Goal: Ask a question

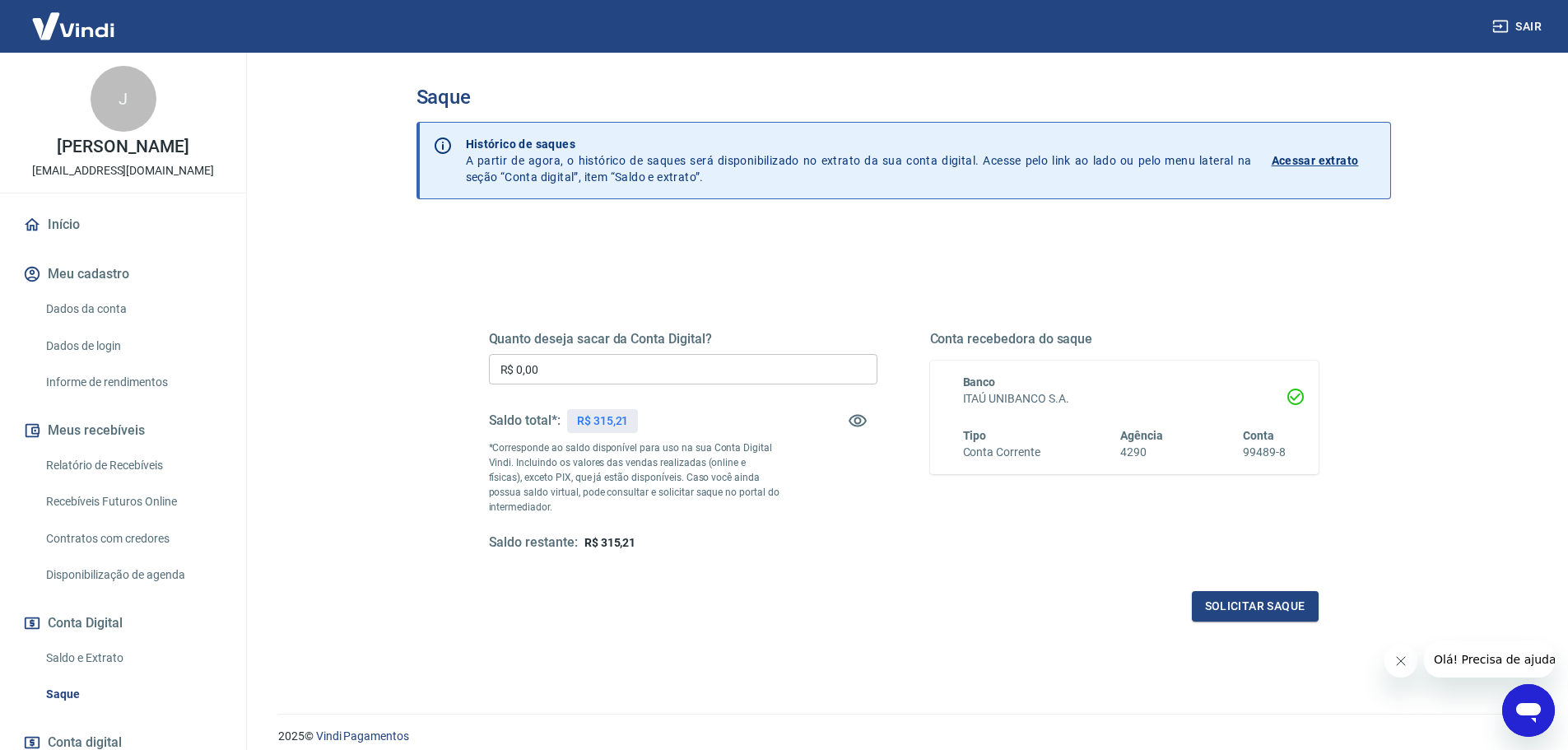
click at [76, 22] on img at bounding box center [73, 26] width 107 height 50
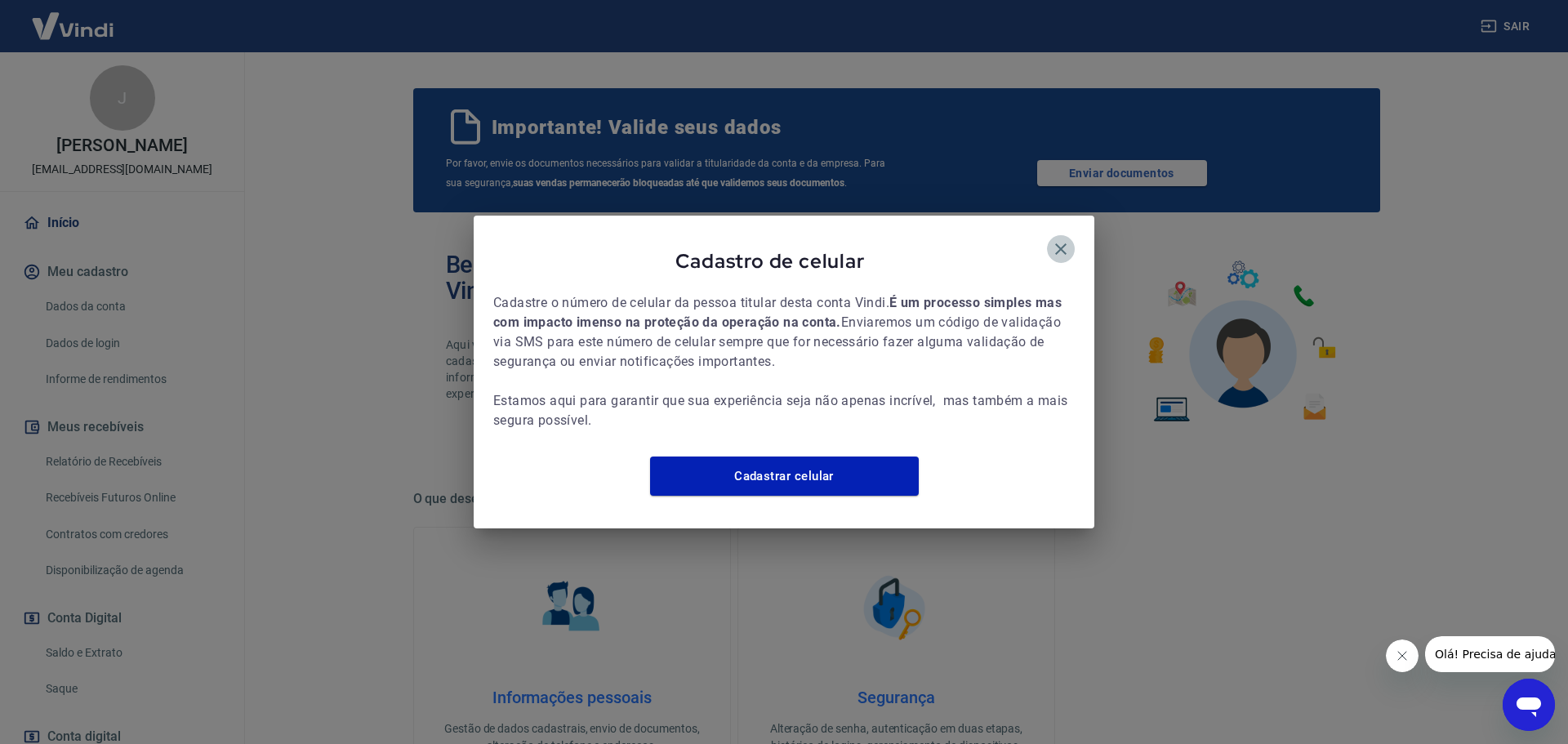
click at [1062, 240] on icon "button" at bounding box center [1061, 249] width 19 height 19
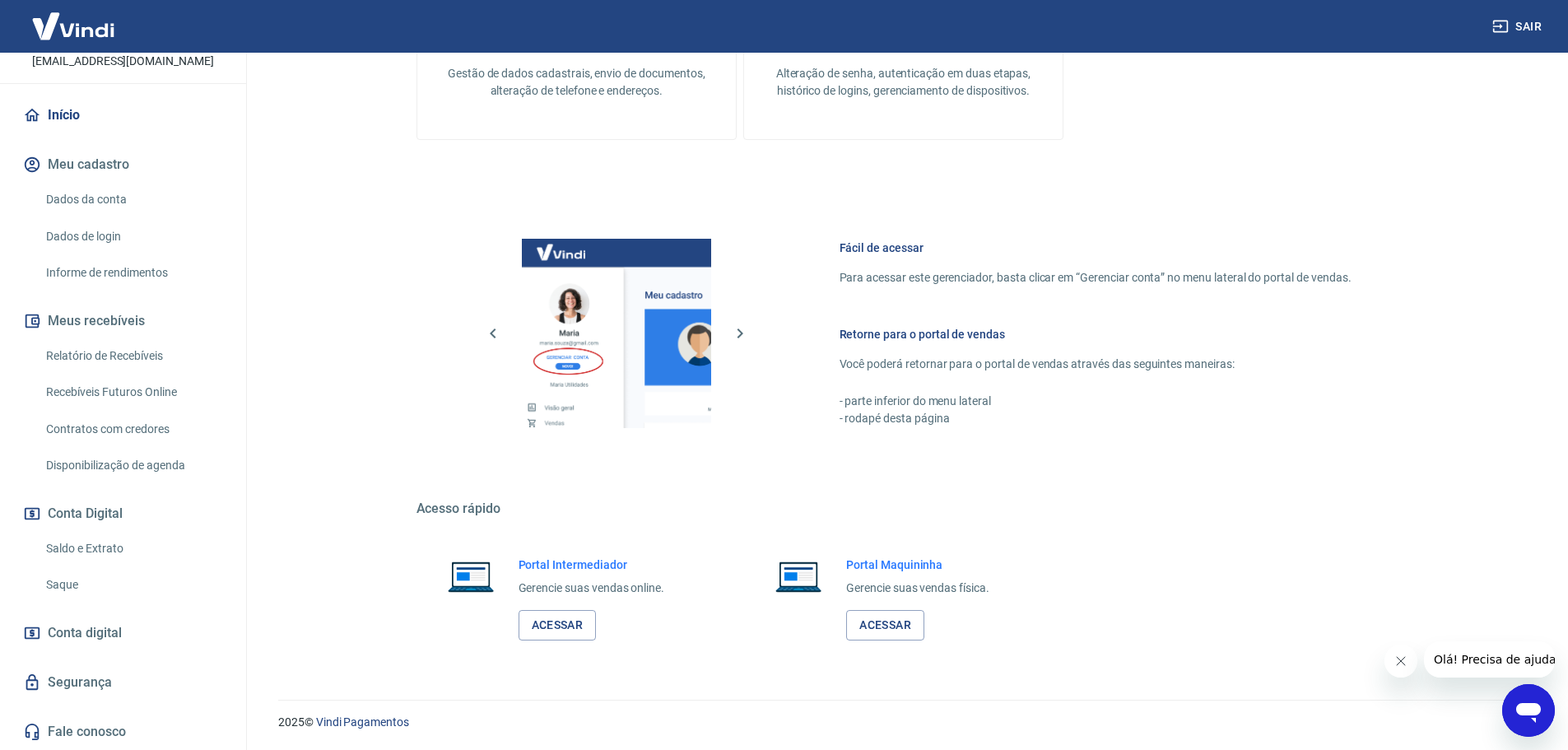
scroll to position [663, 0]
click at [543, 624] on link "Acessar" at bounding box center [558, 624] width 78 height 30
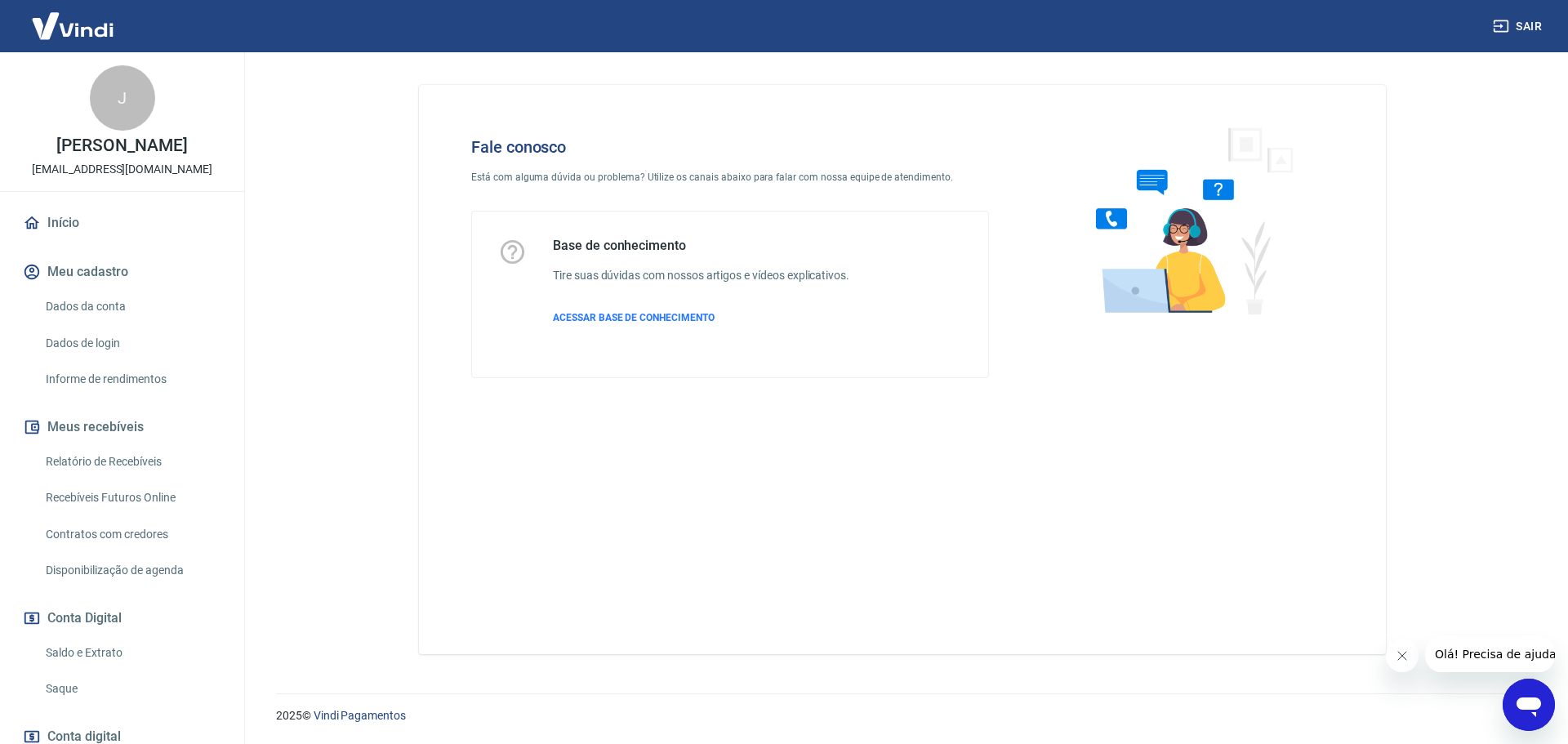
click at [1523, 698] on icon "Abrir janela de mensagens" at bounding box center [1528, 704] width 29 height 29
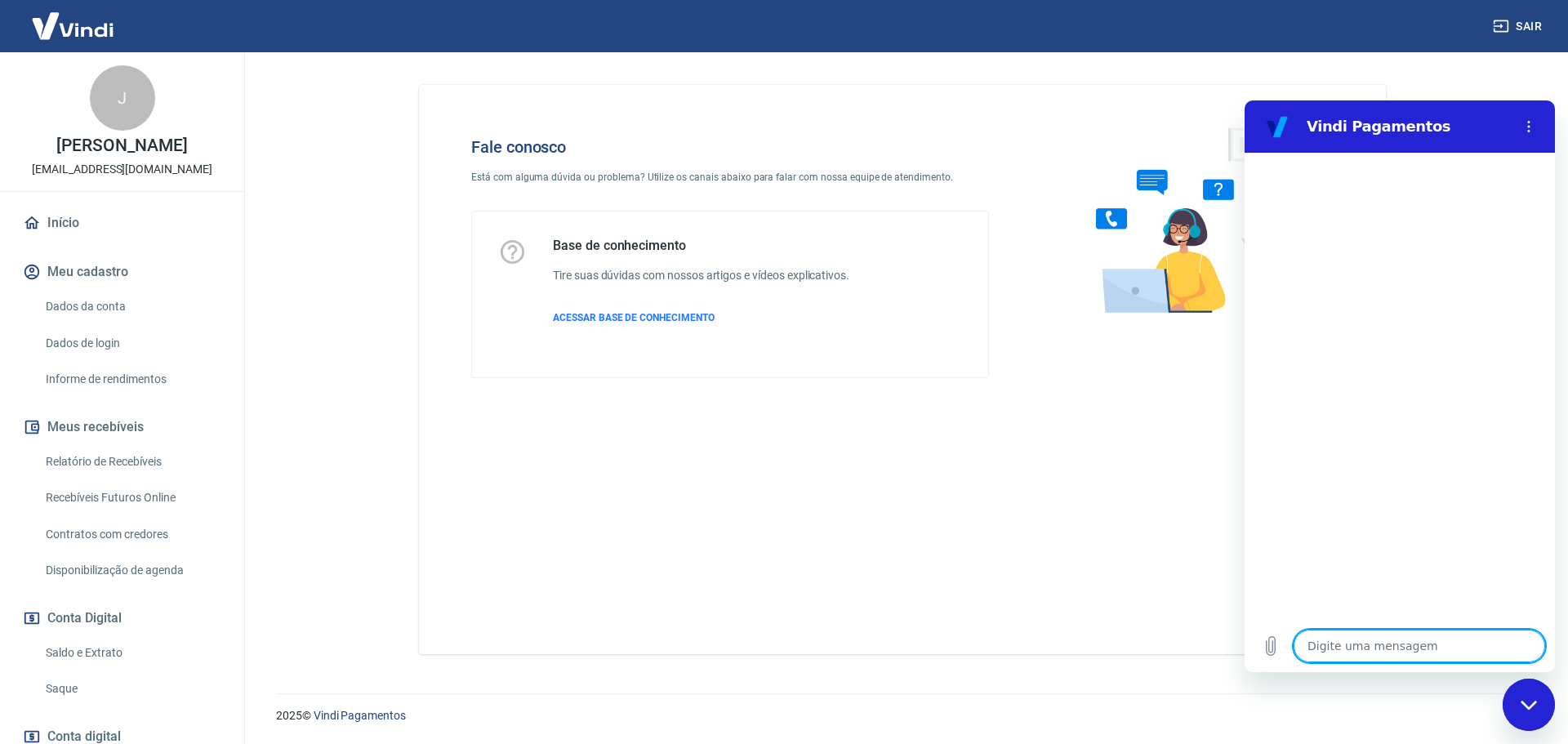
click at [1344, 644] on textarea at bounding box center [1419, 646] width 251 height 33
type textarea "b"
type textarea "x"
type textarea "bo"
type textarea "x"
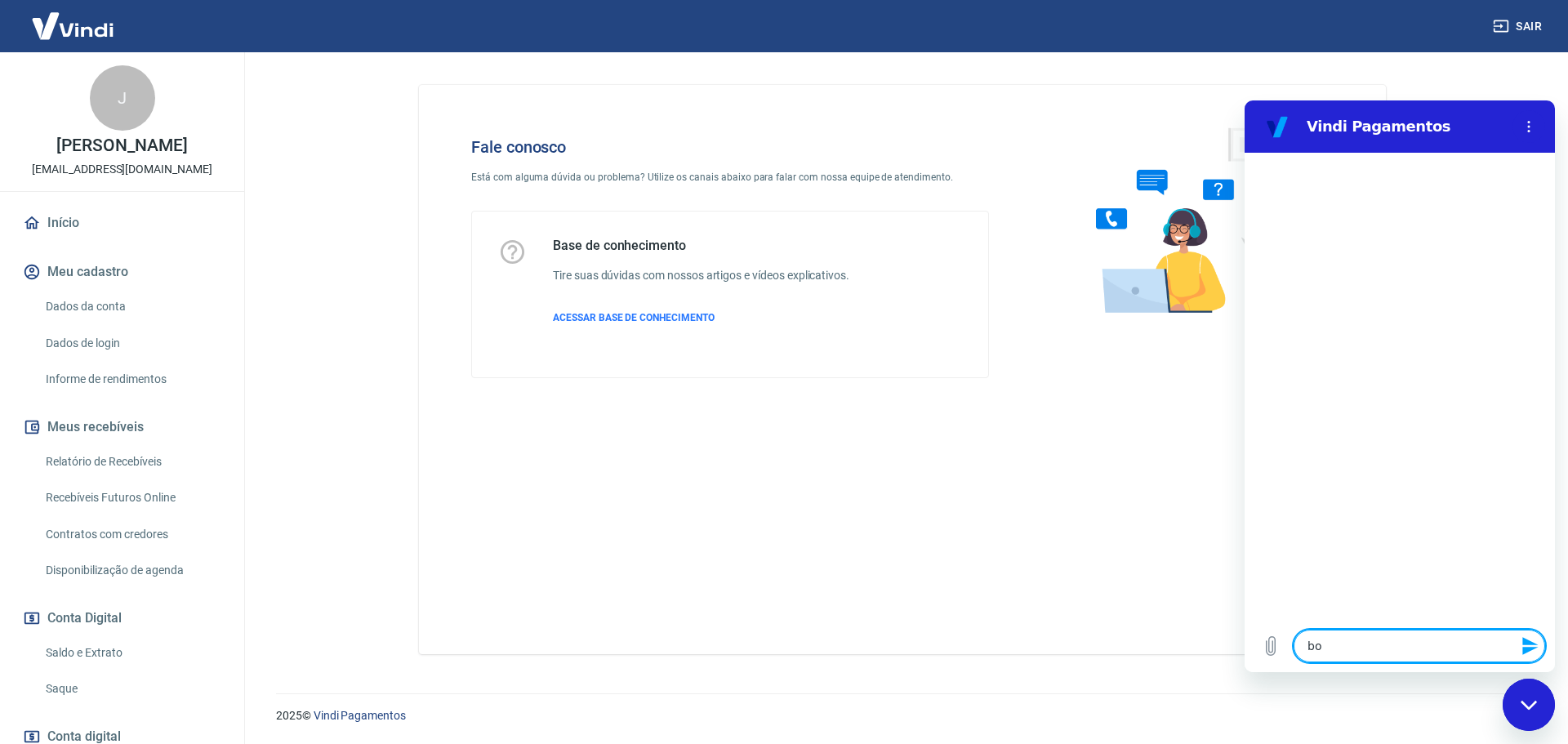
type textarea "bom"
type textarea "x"
type textarea "bom"
type textarea "x"
type textarea "bom d"
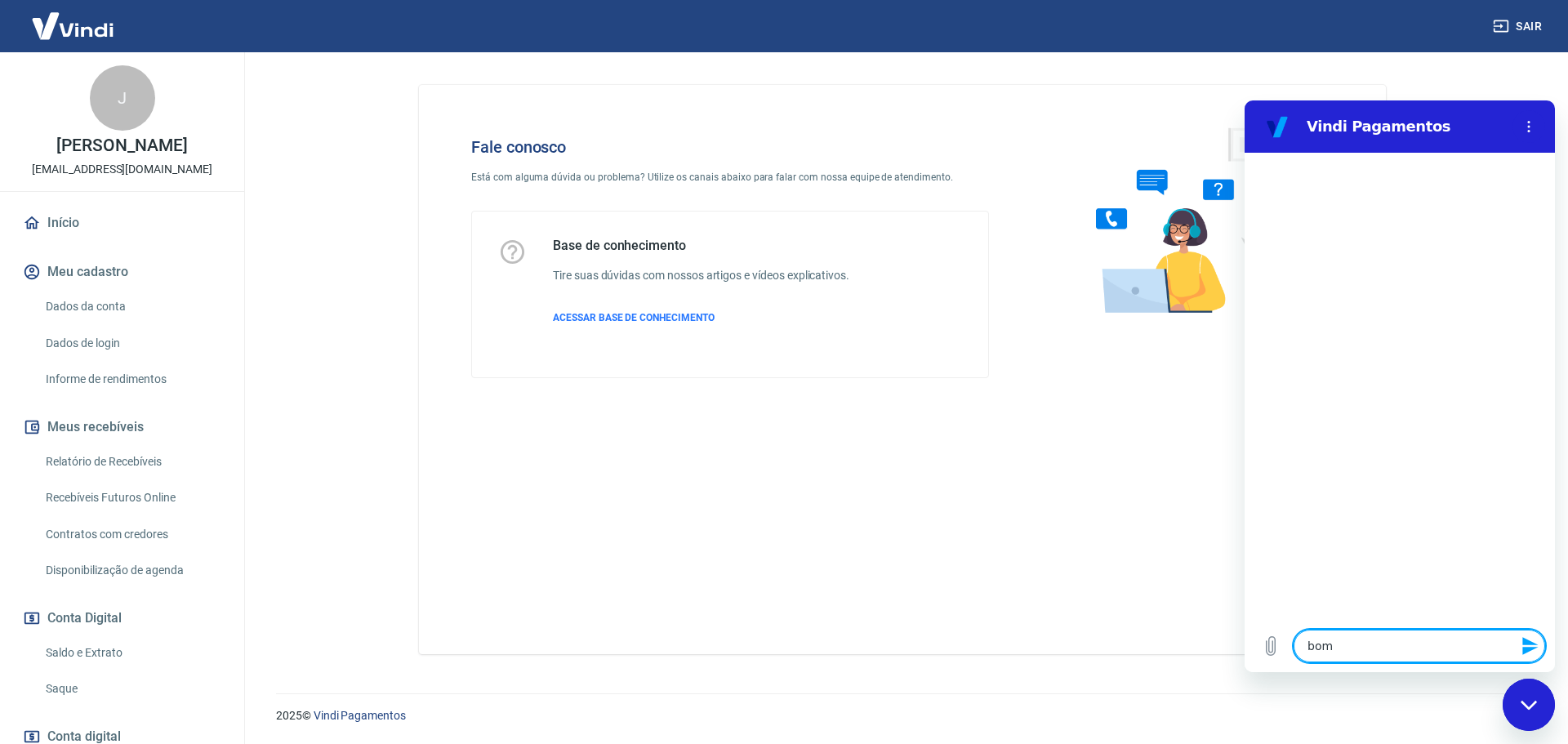
type textarea "x"
type textarea "bom di"
type textarea "x"
type textarea "bom dia"
type textarea "x"
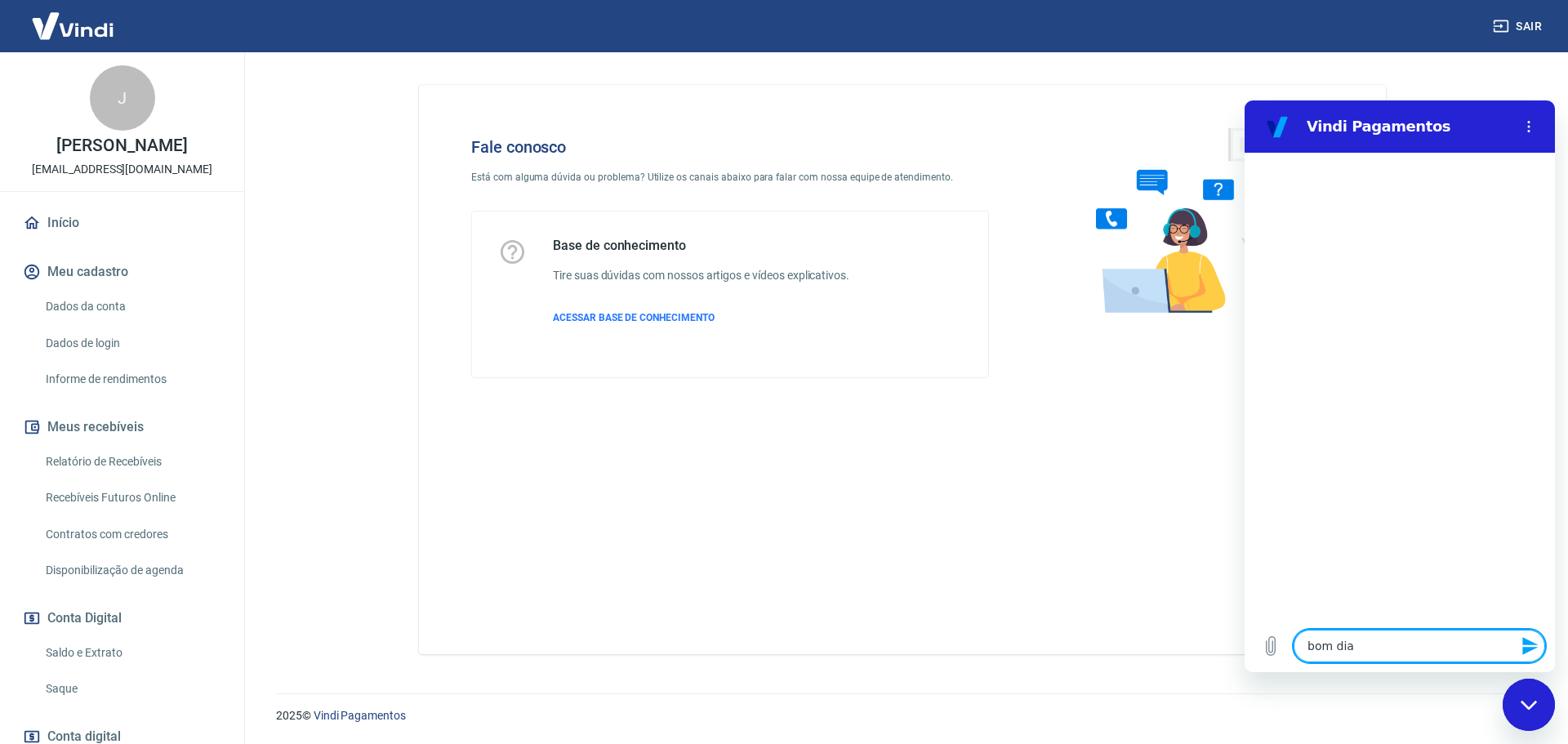
type textarea "bom dia!"
type textarea "x"
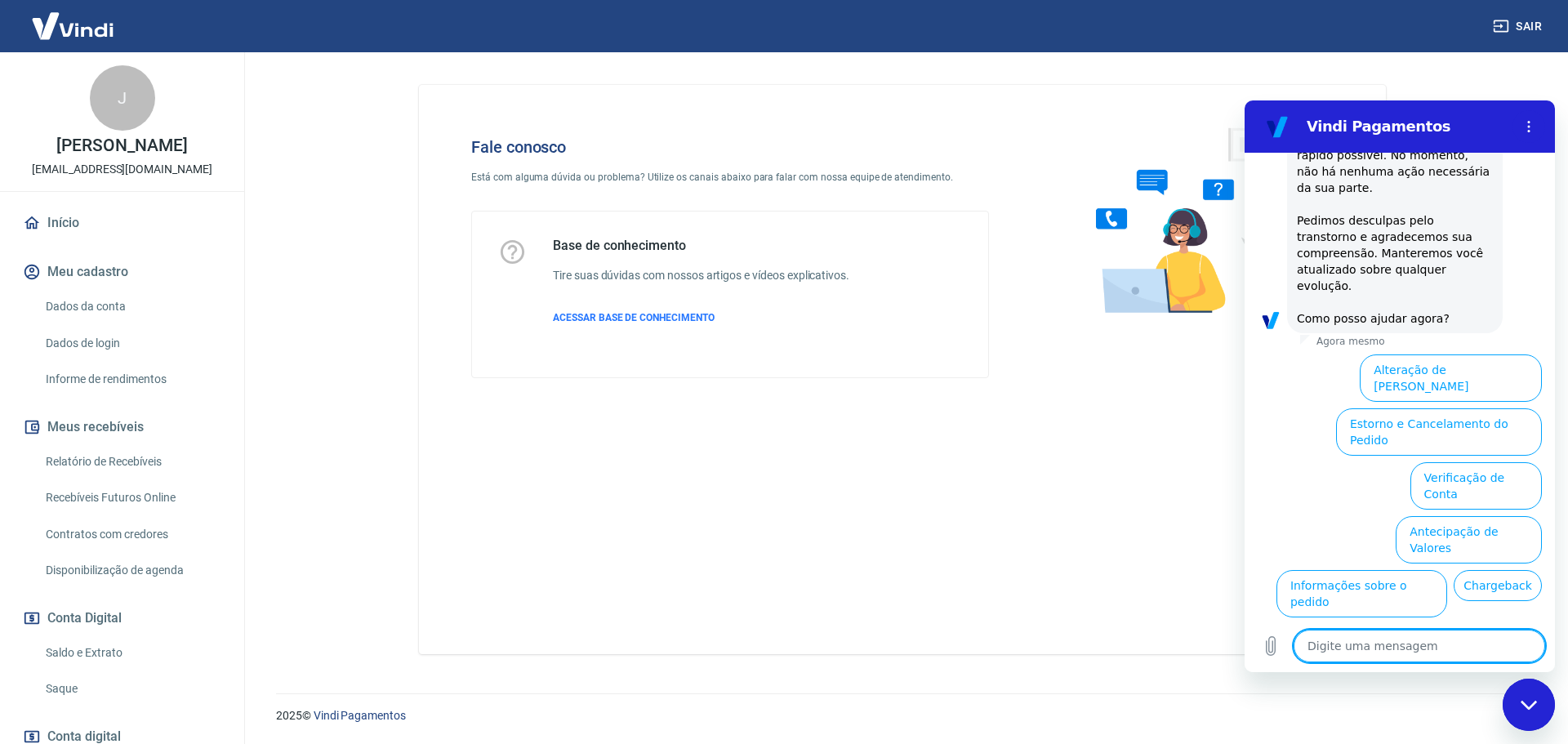
scroll to position [431, 0]
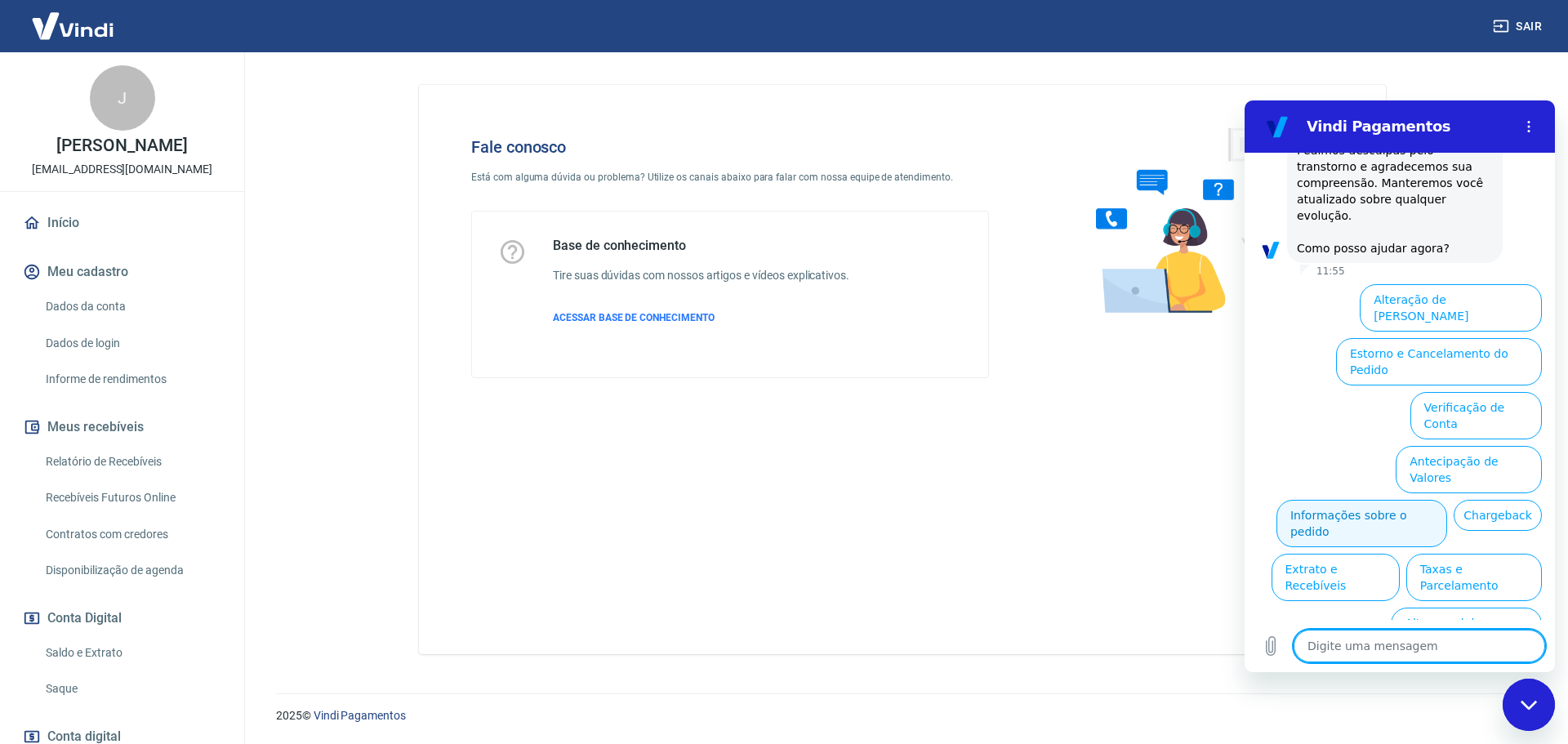
click at [1434, 500] on button "Informações sobre o pedido" at bounding box center [1362, 524] width 171 height 48
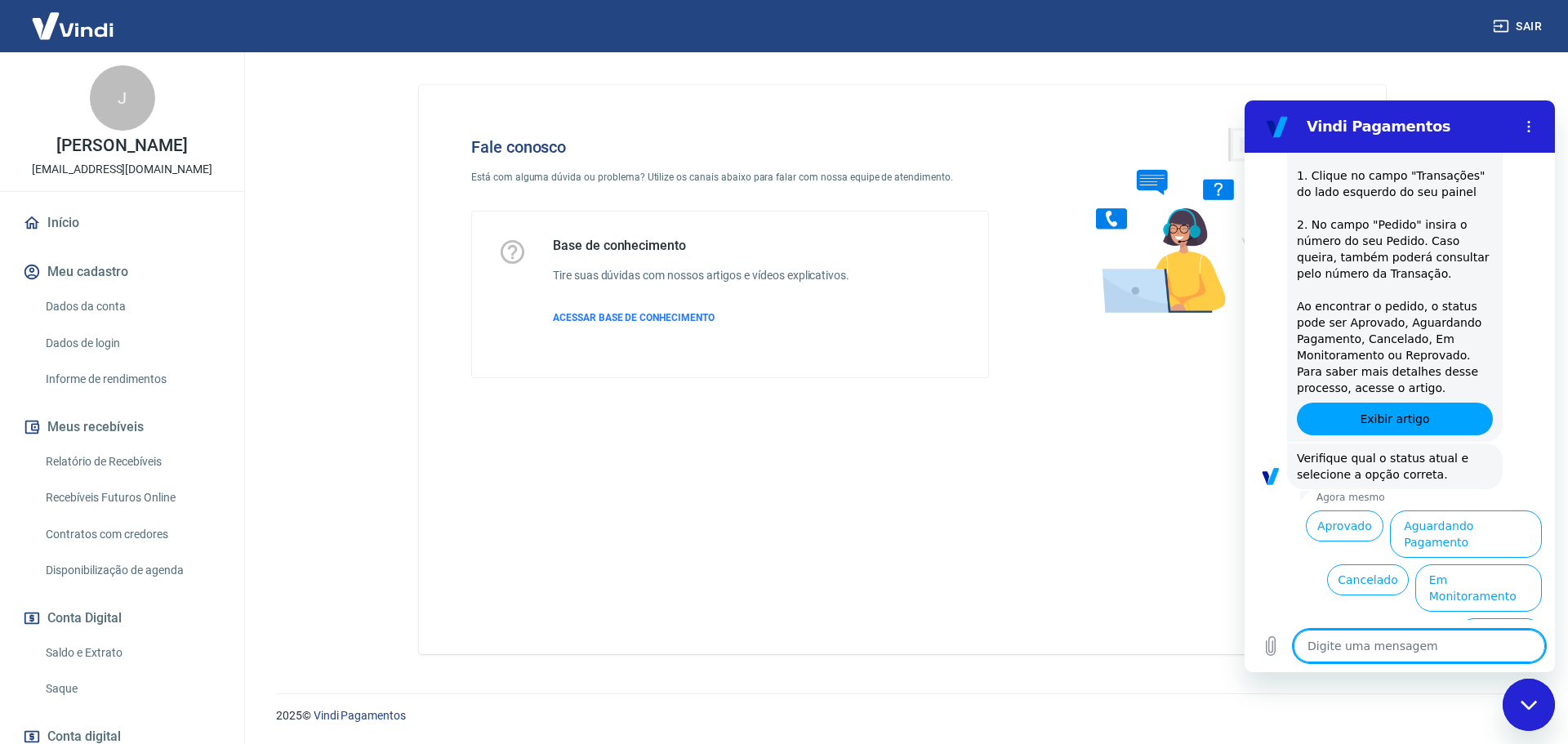
scroll to position [711, 0]
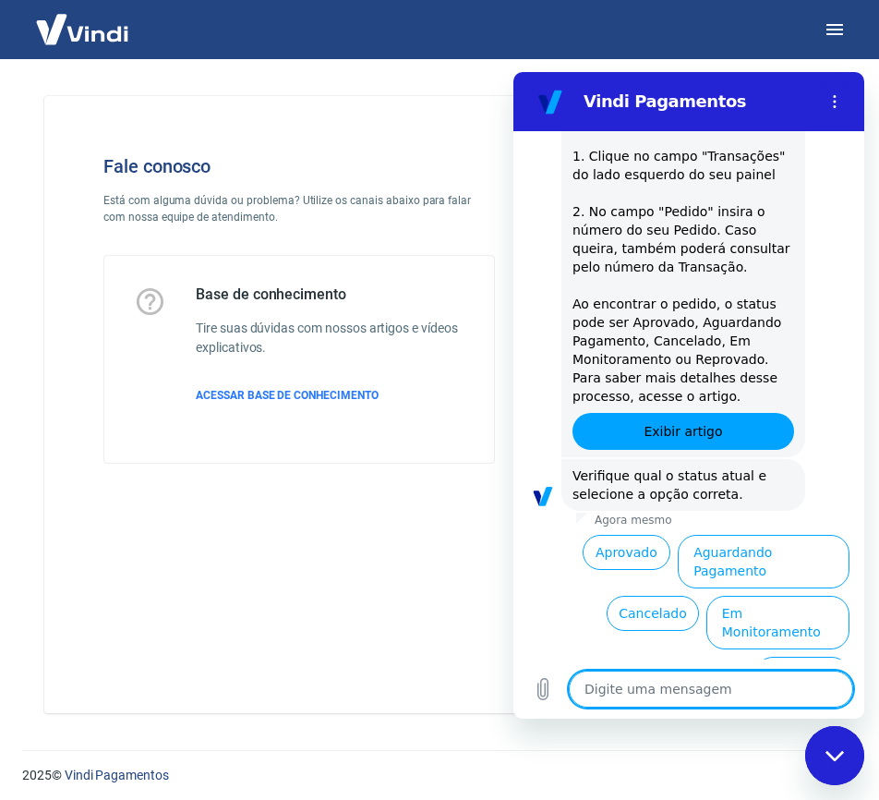
type textarea "x"
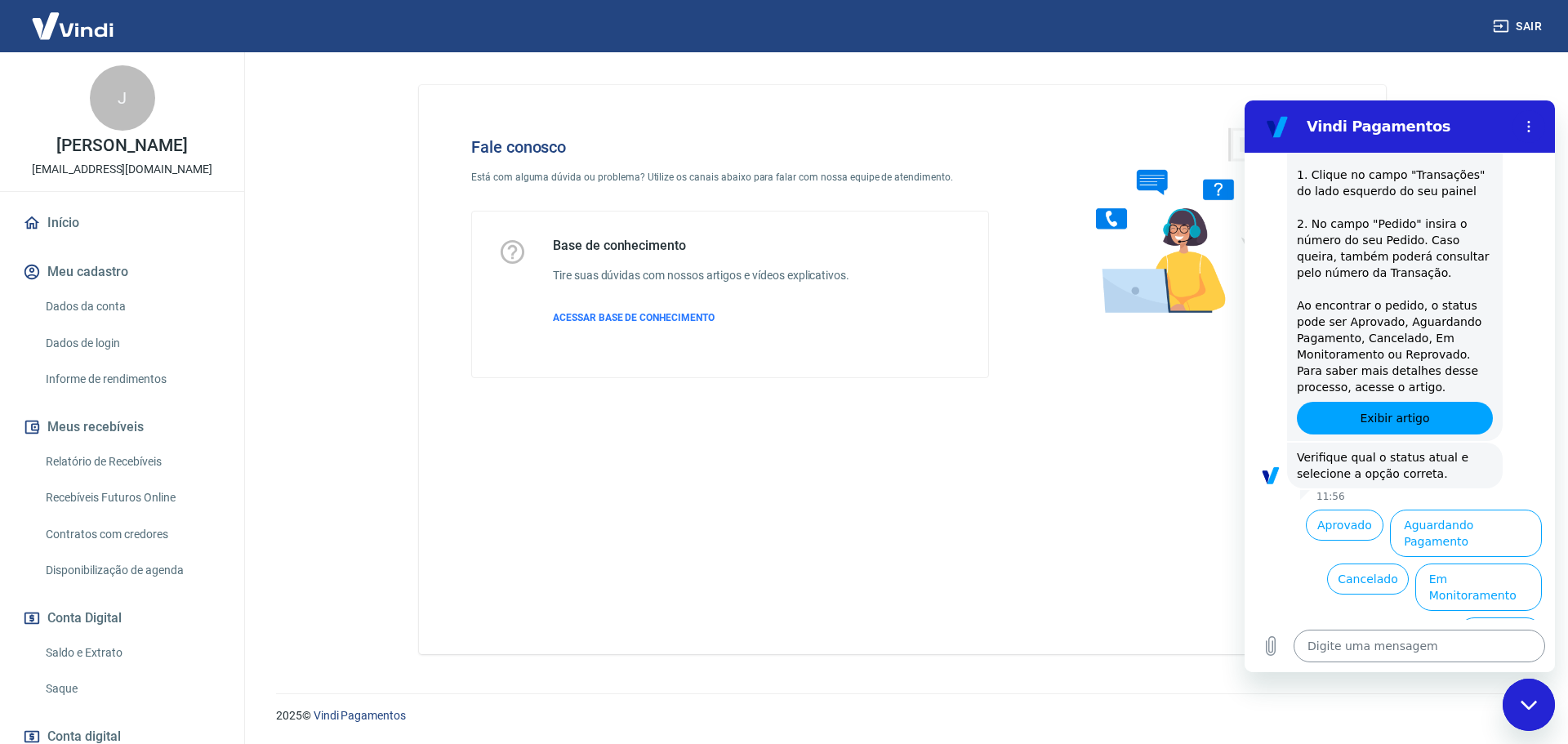
click at [1344, 646] on textarea at bounding box center [1419, 646] width 251 height 33
type textarea "a"
type textarea "x"
type textarea "at"
type textarea "x"
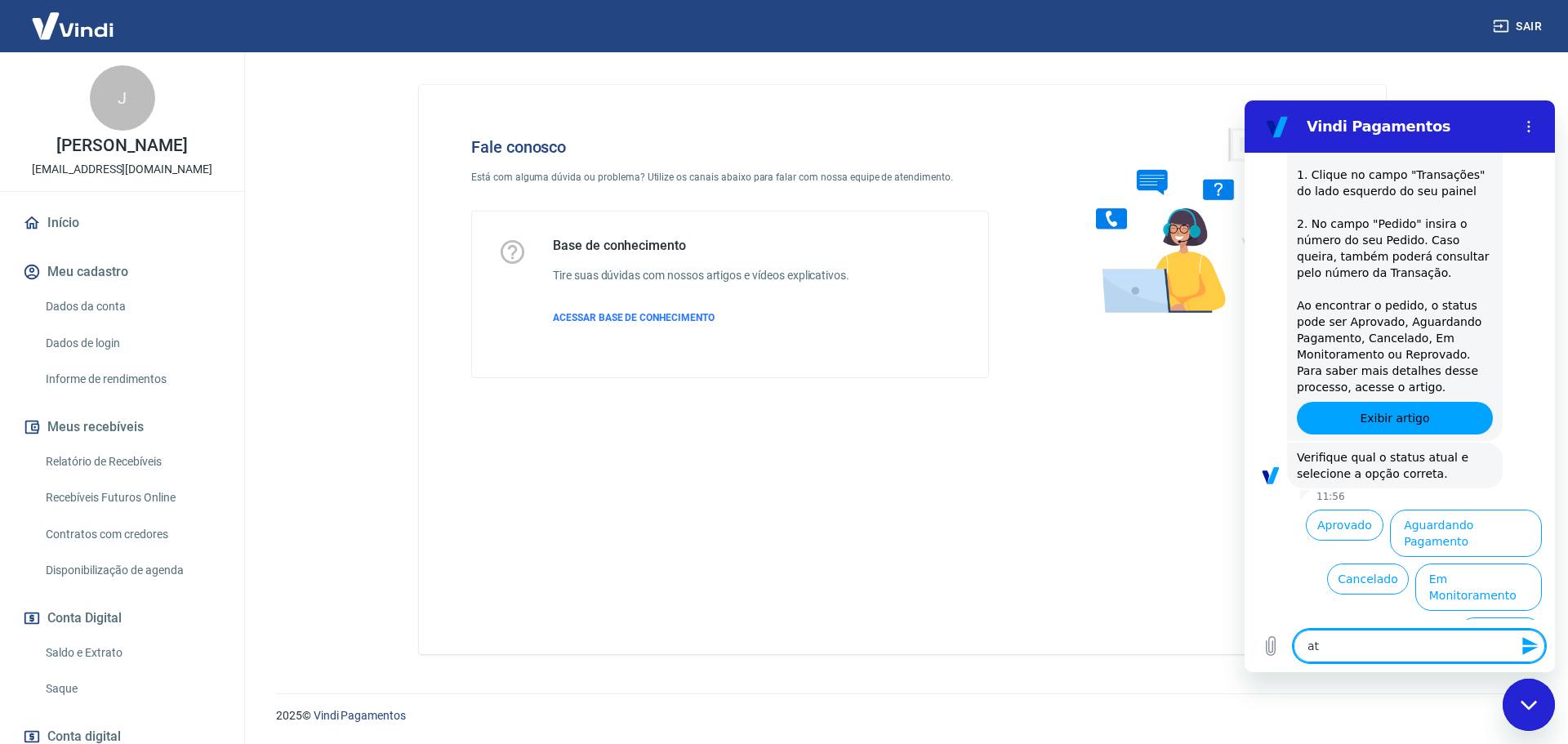
type textarea "ate"
type textarea "x"
type textarea "aten"
type textarea "x"
type textarea "atend"
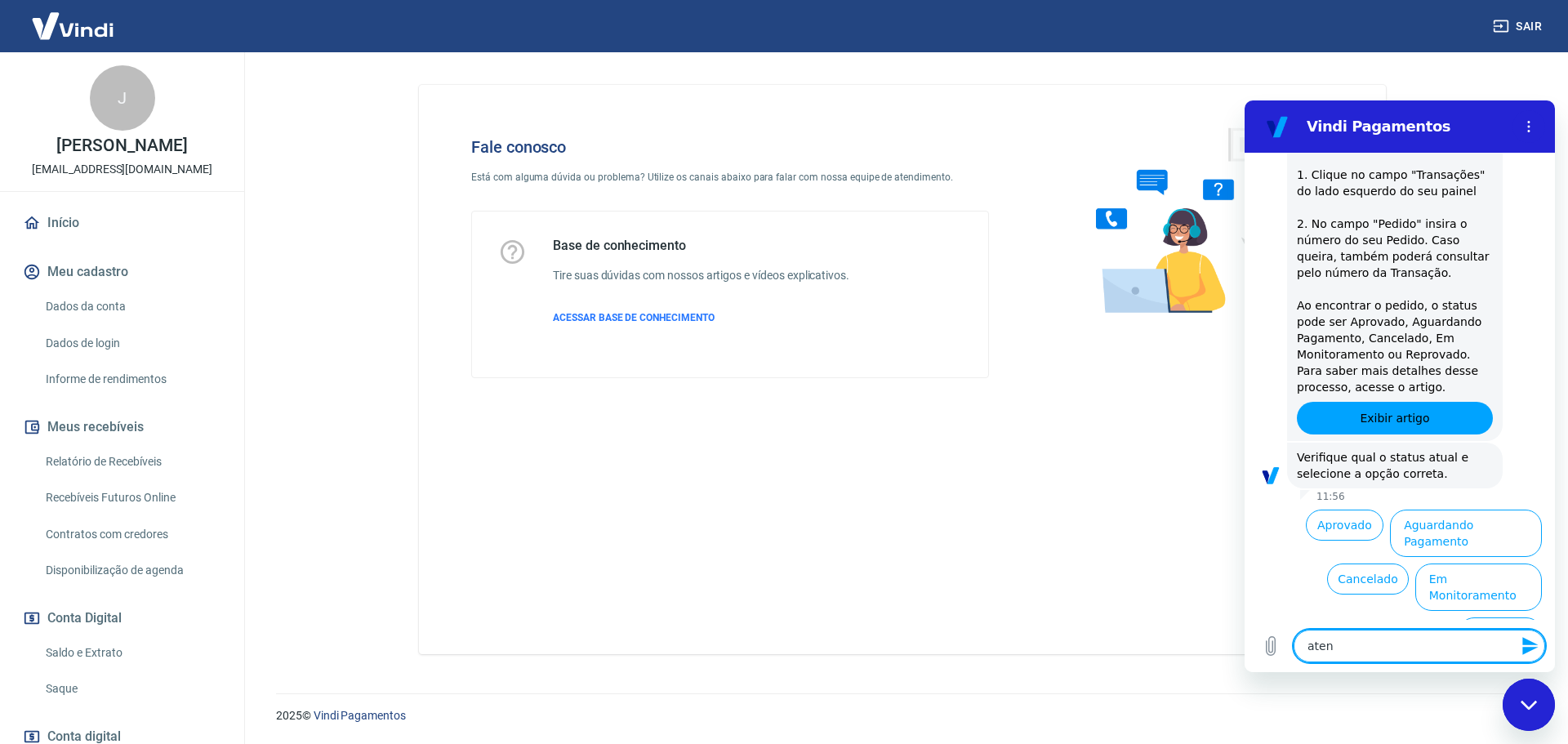
type textarea "x"
type textarea "atendi"
type textarea "x"
type textarea "atendim"
type textarea "x"
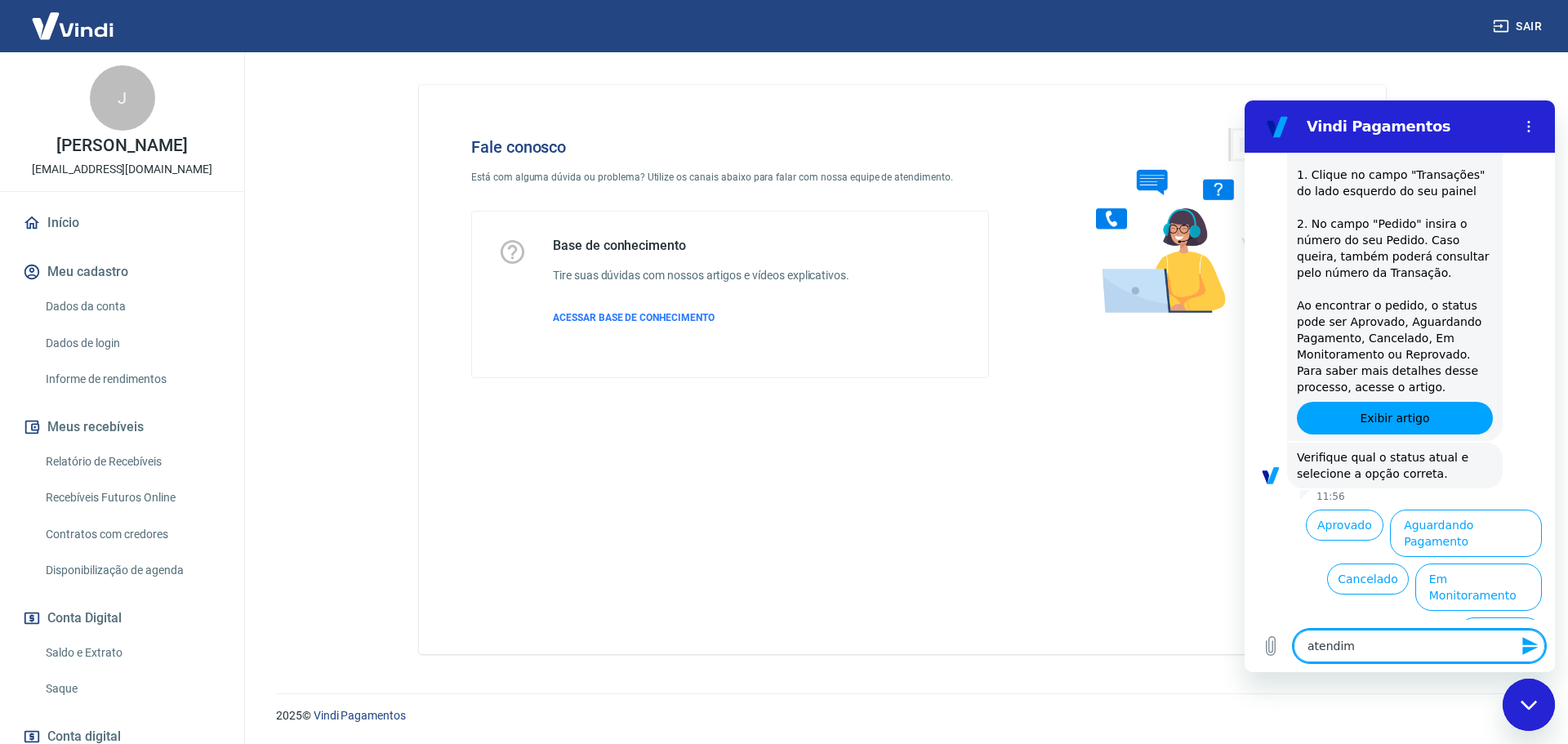
type textarea "atendimn"
type textarea "x"
type textarea "atendimnt"
type textarea "x"
type textarea "atendimnto"
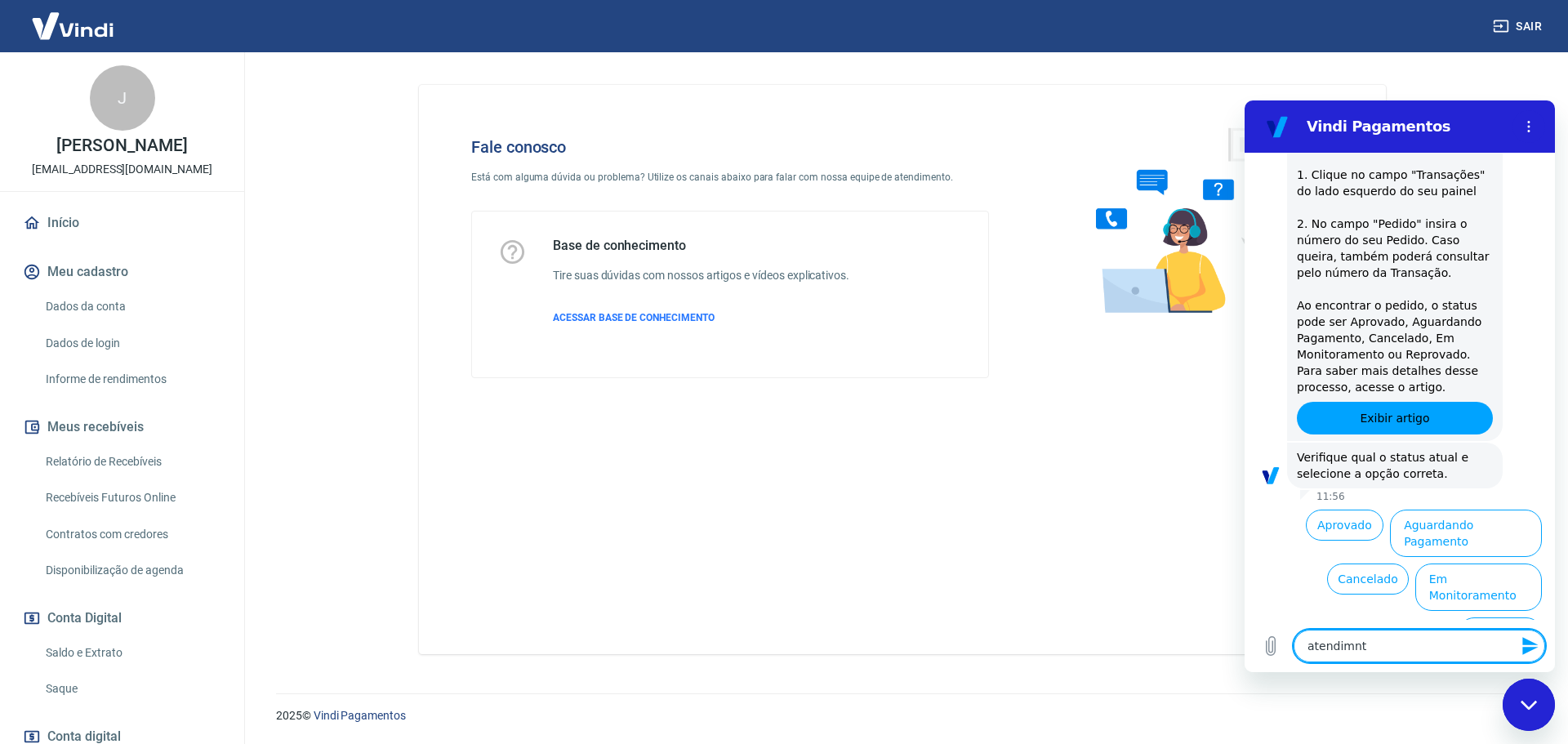
type textarea "x"
type textarea "atendimnt"
type textarea "x"
type textarea "atendimn"
type textarea "x"
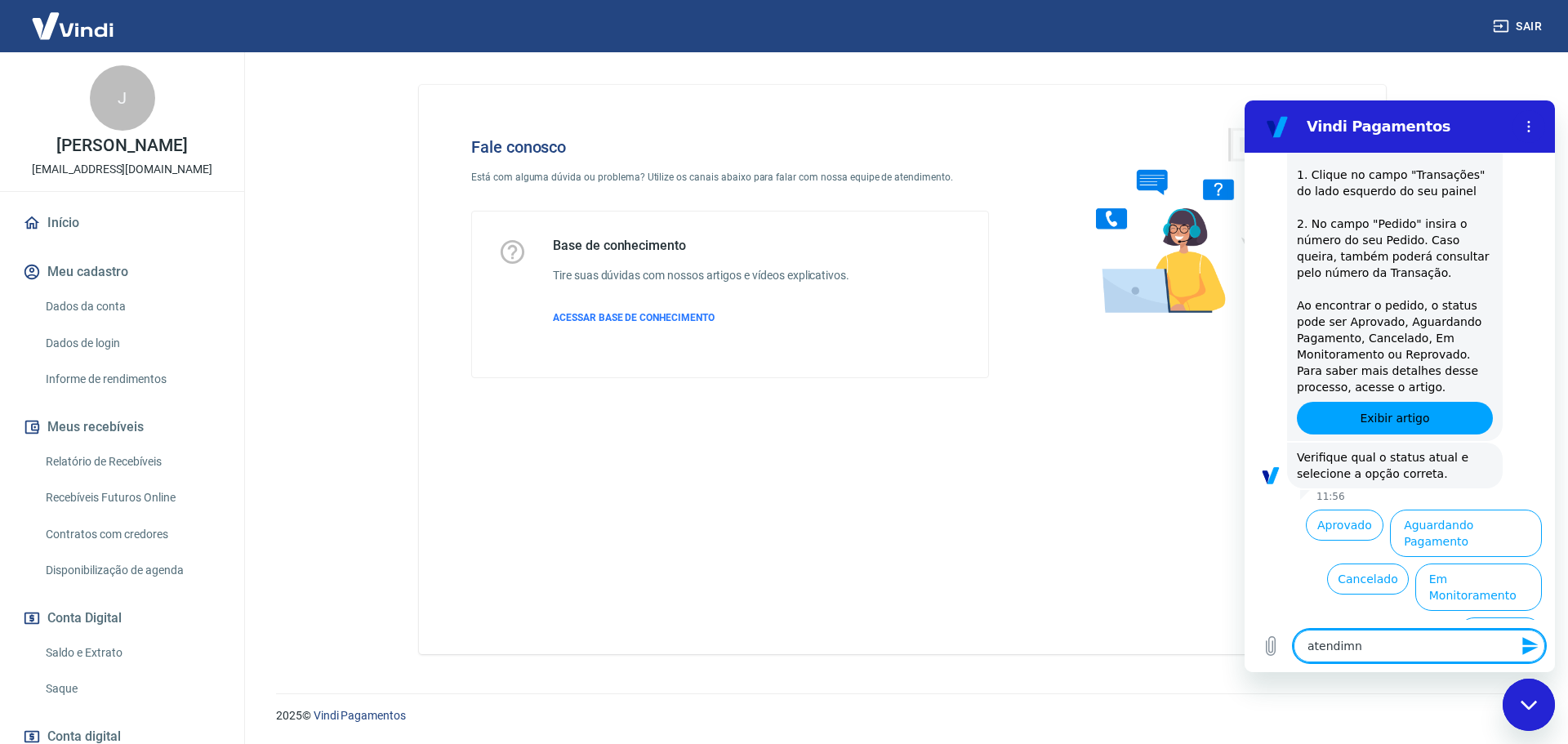
type textarea "atendim"
type textarea "x"
type textarea "atendime"
type textarea "x"
type textarea "atendimen"
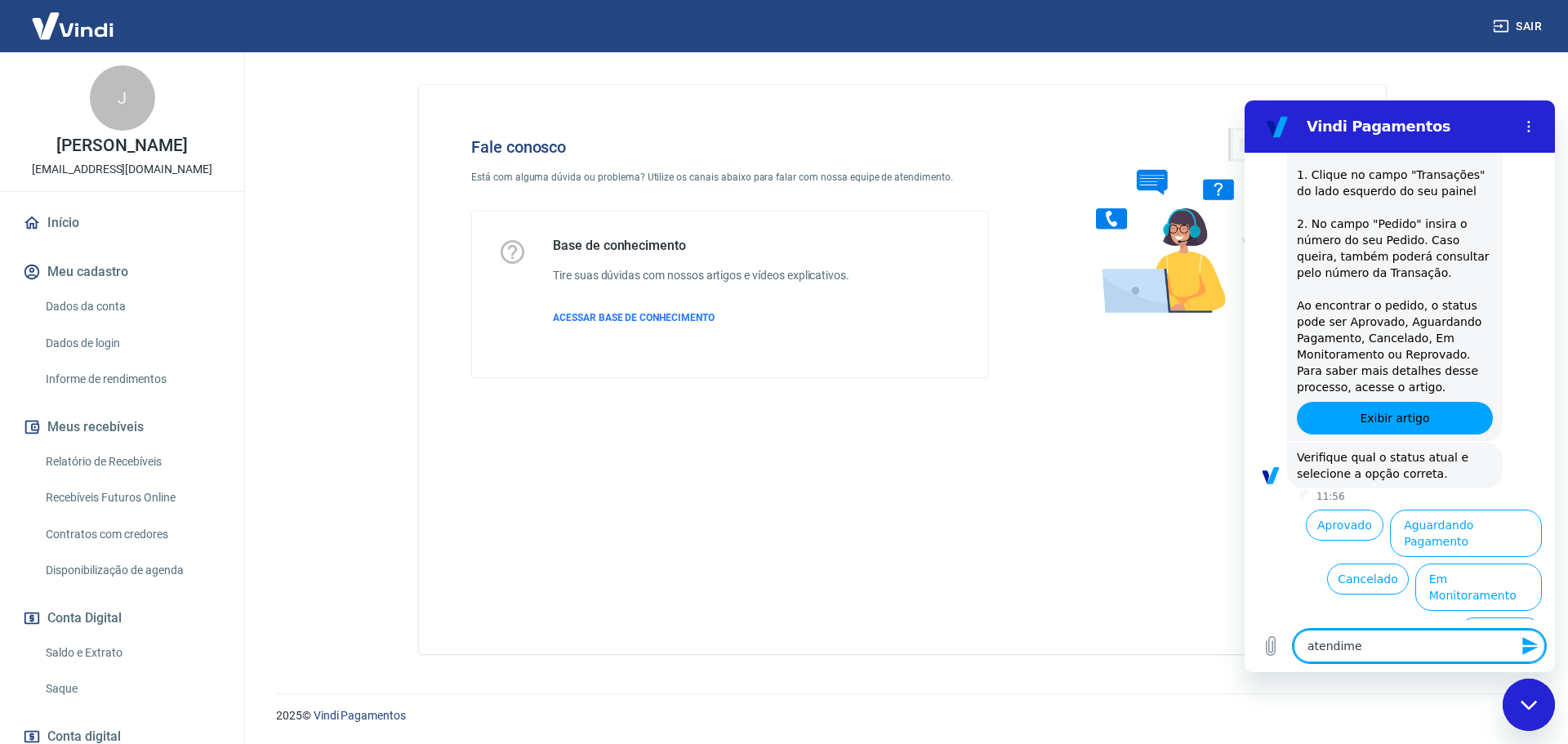
type textarea "x"
type textarea "atendiment"
type textarea "x"
type textarea "atendimento"
type textarea "x"
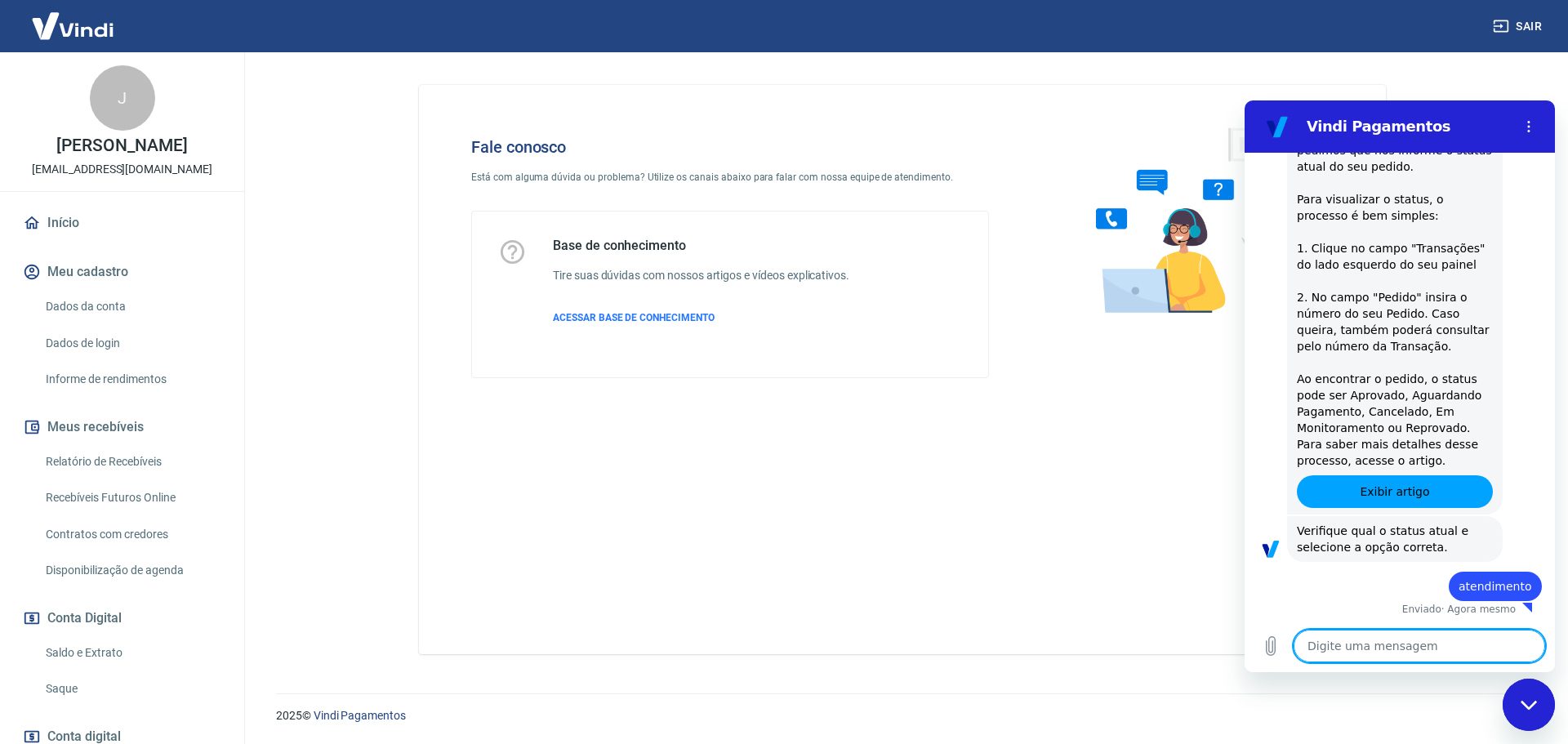
type textarea "x"
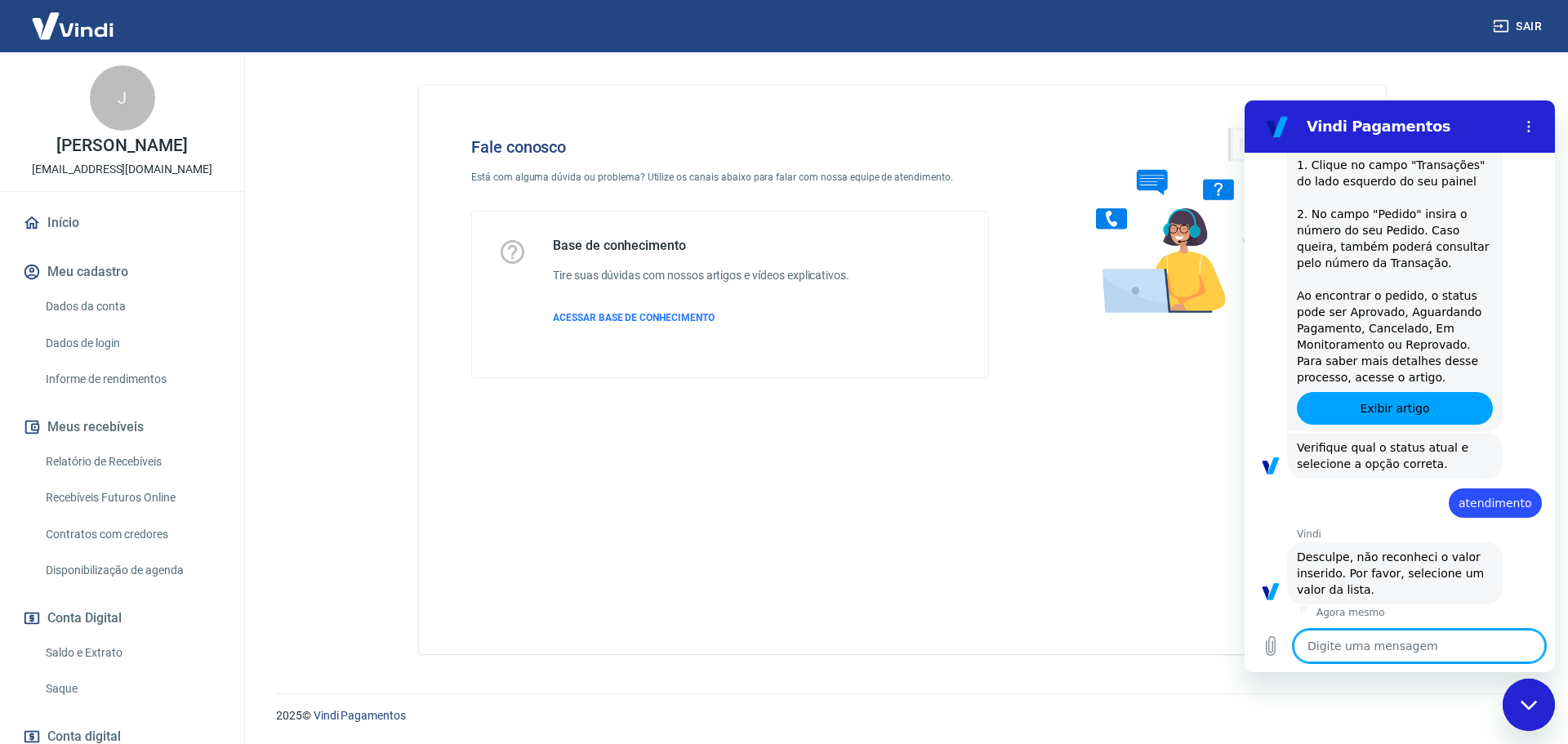
scroll to position [725, 0]
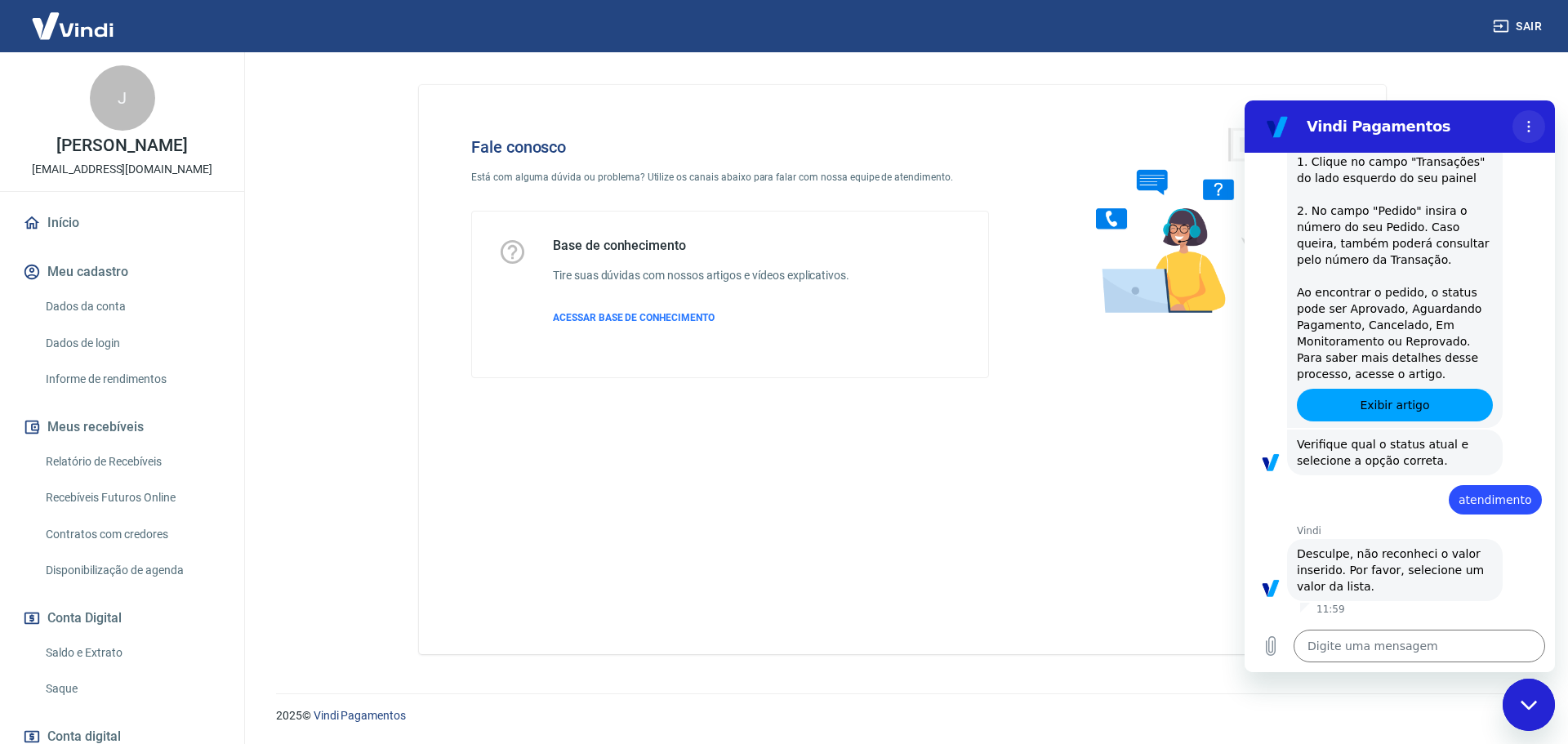
click at [1530, 121] on icon "Menu de opções" at bounding box center [1529, 127] width 13 height 13
drag, startPoint x: 664, startPoint y: 242, endPoint x: 467, endPoint y: 126, distance: 228.6
click at [661, 240] on h5 "Base de conhecimento" at bounding box center [700, 246] width 296 height 16
